Goal: Navigation & Orientation: Find specific page/section

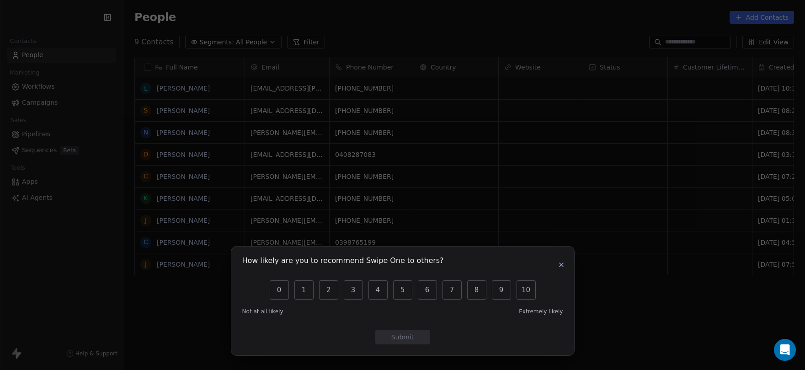
scroll to position [318, 659]
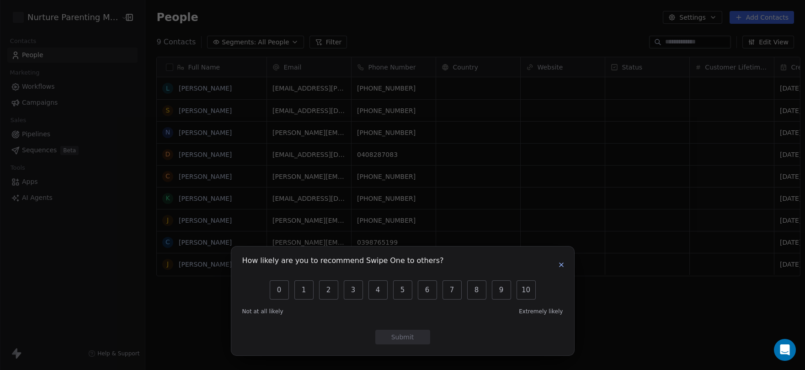
click at [559, 266] on icon "button" at bounding box center [561, 265] width 4 height 4
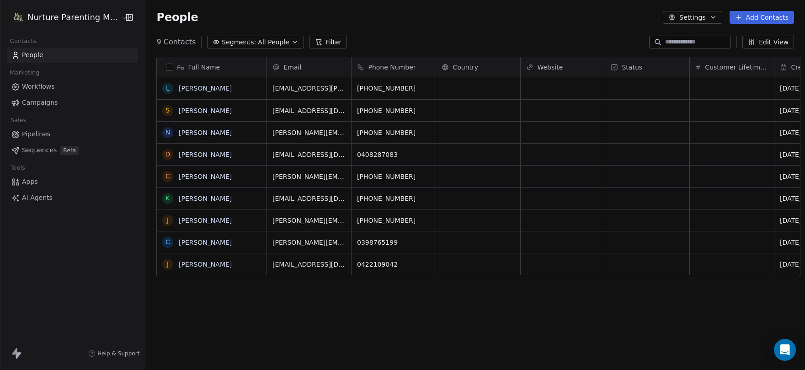
click at [37, 134] on span "Pipelines" at bounding box center [36, 134] width 28 height 10
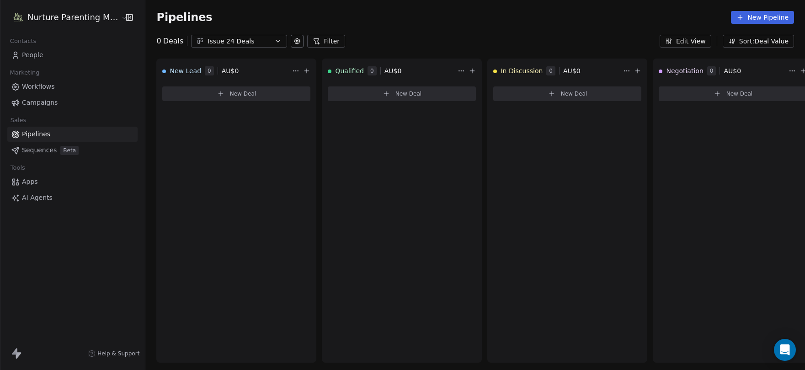
click at [30, 181] on span "Apps" at bounding box center [30, 182] width 16 height 10
